Goal: Information Seeking & Learning: Learn about a topic

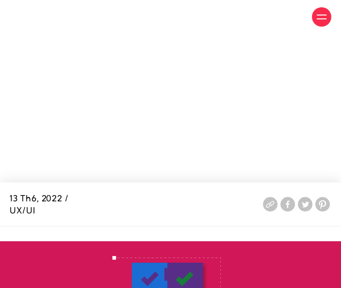
scroll to position [1190, 0]
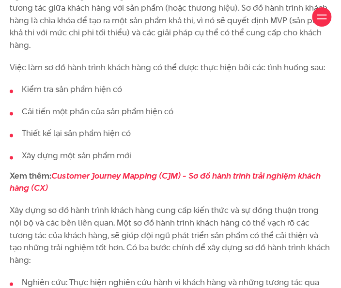
click at [145, 152] on li "Xây dựng một sản phẩm mới" at bounding box center [171, 156] width 322 height 13
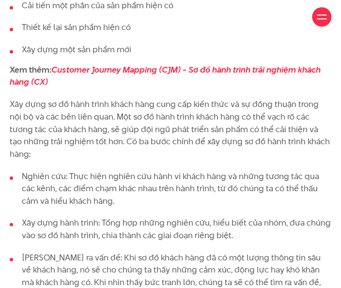
scroll to position [1322, 0]
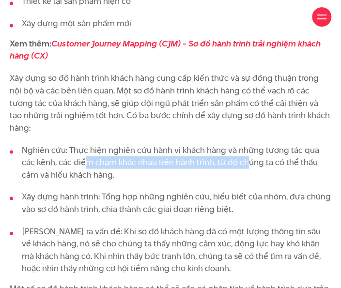
drag, startPoint x: 71, startPoint y: 143, endPoint x: 234, endPoint y: 143, distance: 162.9
click at [234, 144] on li "Nghiên cứu: Thực hiện nghiên cứu hành vi khách hàng và những tương tác qua các …" at bounding box center [171, 162] width 322 height 37
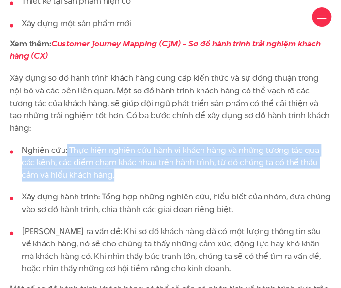
drag, startPoint x: 67, startPoint y: 135, endPoint x: 246, endPoint y: 162, distance: 181.4
click at [246, 162] on li "Nghiên cứu: Thực hiện nghiên cứu hành vi khách hàng và những tương tác qua các …" at bounding box center [171, 162] width 322 height 37
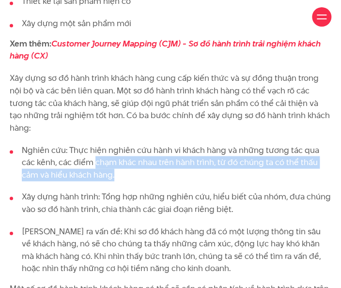
drag, startPoint x: 79, startPoint y: 145, endPoint x: 179, endPoint y: 164, distance: 102.2
click at [179, 164] on li "Nghiên cứu: Thực hiện nghiên cứu hành vi khách hàng và những tương tác qua các …" at bounding box center [171, 162] width 322 height 37
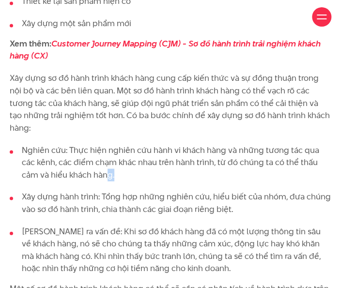
drag, startPoint x: 77, startPoint y: 158, endPoint x: 91, endPoint y: 162, distance: 15.2
click at [91, 162] on li "Nghiên cứu: Thực hiện nghiên cứu hành vi khách hàng và những tương tác qua các …" at bounding box center [171, 162] width 322 height 37
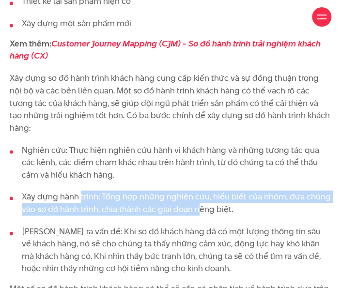
drag, startPoint x: 81, startPoint y: 180, endPoint x: 204, endPoint y: 196, distance: 123.7
click at [203, 195] on li "Xây dựng hành trình: Tổng hợp những nghiên cứu, hiểu biết của nhóm, đưa chúng v…" at bounding box center [171, 203] width 322 height 25
click at [204, 196] on li "Xây dựng hành trình: Tổng hợp những nghiên cứu, hiểu biết của nhóm, đưa chúng v…" at bounding box center [171, 203] width 322 height 25
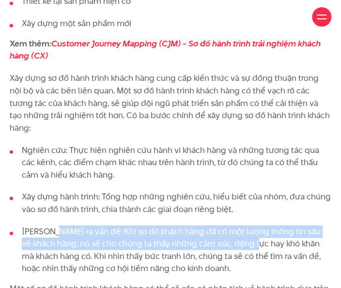
drag, startPoint x: 49, startPoint y: 208, endPoint x: 238, endPoint y: 230, distance: 190.4
click at [238, 230] on ul "Nghiên cứu: Thực hiện nghiên cứu hành vi khách hàng và những tương tác qua các …" at bounding box center [171, 209] width 322 height 131
click at [238, 230] on li "Tim ra vấn đề: Khi sơ đồ khách hàng đã có một lượng thông tin sâu về khách hàng…" at bounding box center [171, 249] width 322 height 49
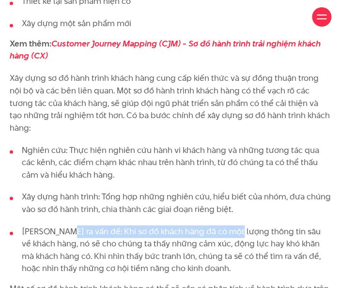
drag, startPoint x: 62, startPoint y: 218, endPoint x: 234, endPoint y: 220, distance: 172.1
click at [234, 225] on li "Tim ra vấn đề: Khi sơ đồ khách hàng đã có một lượng thông tin sâu về khách hàng…" at bounding box center [171, 249] width 322 height 49
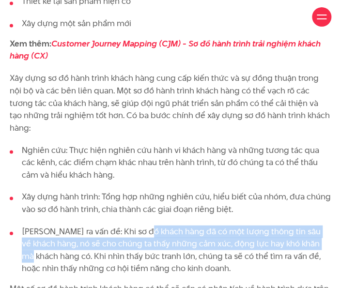
drag, startPoint x: 147, startPoint y: 222, endPoint x: 312, endPoint y: 237, distance: 165.5
click at [312, 236] on li "Tim ra vấn đề: Khi sơ đồ khách hàng đã có một lượng thông tin sâu về khách hàng…" at bounding box center [171, 249] width 322 height 49
click at [312, 237] on li "Tim ra vấn đề: Khi sơ đồ khách hàng đã có một lượng thông tin sâu về khách hàng…" at bounding box center [171, 249] width 322 height 49
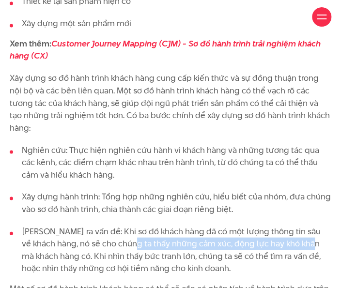
drag, startPoint x: 115, startPoint y: 236, endPoint x: 300, endPoint y: 237, distance: 184.7
click at [300, 237] on li "Tim ra vấn đề: Khi sơ đồ khách hàng đã có một lượng thông tin sâu về khách hàng…" at bounding box center [171, 249] width 322 height 49
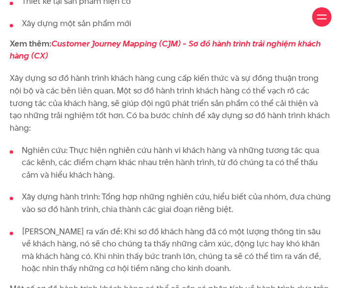
click at [300, 237] on li "Tim ra vấn đề: Khi sơ đồ khách hàng đã có một lượng thông tin sâu về khách hàng…" at bounding box center [171, 249] width 322 height 49
drag, startPoint x: 182, startPoint y: 241, endPoint x: 239, endPoint y: 245, distance: 57.3
click at [239, 242] on li "Tim ra vấn đề: Khi sơ đồ khách hàng đã có một lượng thông tin sâu về khách hàng…" at bounding box center [171, 249] width 322 height 49
click at [239, 246] on li "Tim ra vấn đề: Khi sơ đồ khách hàng đã có một lượng thông tin sâu về khách hàng…" at bounding box center [171, 249] width 322 height 49
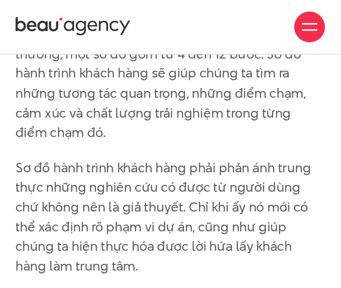
scroll to position [900, 0]
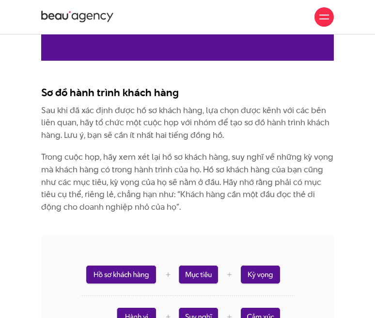
scroll to position [2595, 0]
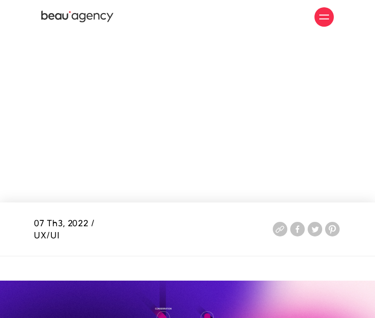
scroll to position [730, 0]
